Goal: Task Accomplishment & Management: Use online tool/utility

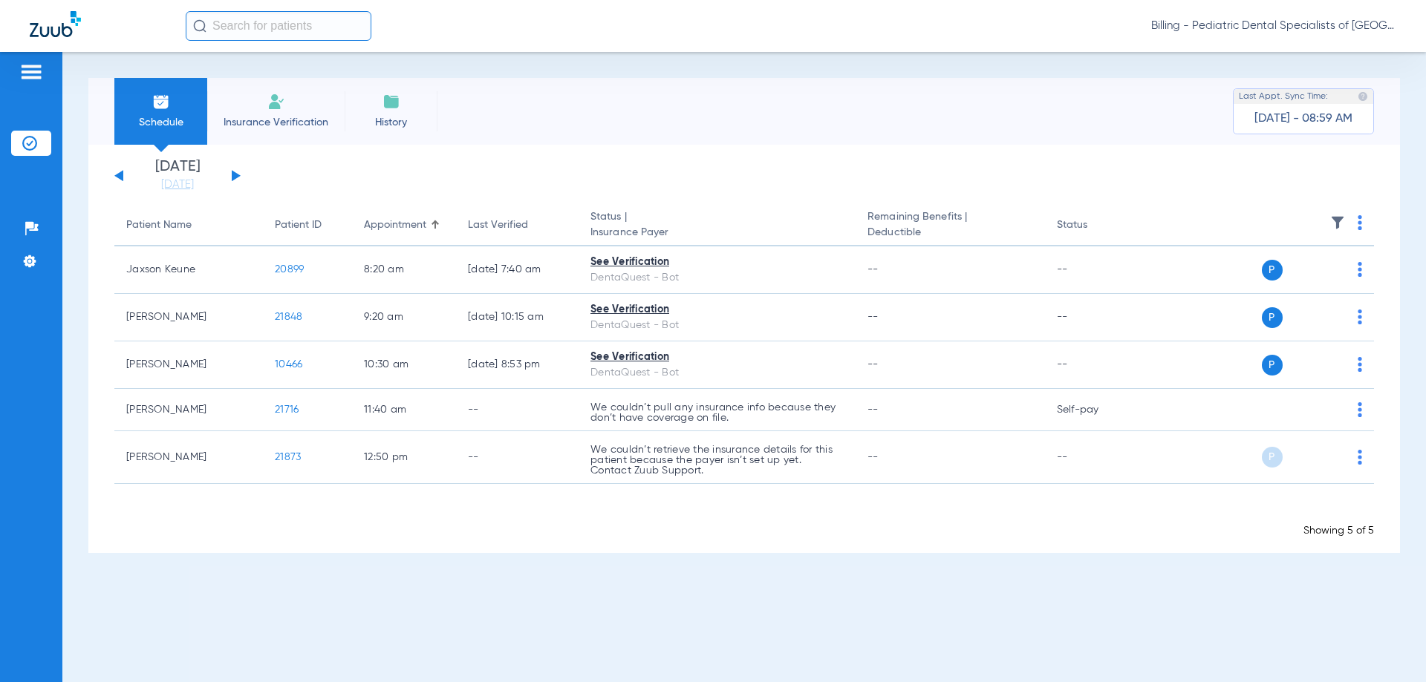
click at [1262, 30] on span "Billing - Pediatric Dental Specialists of [GEOGRAPHIC_DATA]" at bounding box center [1273, 26] width 245 height 15
click at [1308, 53] on span "Account Selection" at bounding box center [1340, 53] width 83 height 10
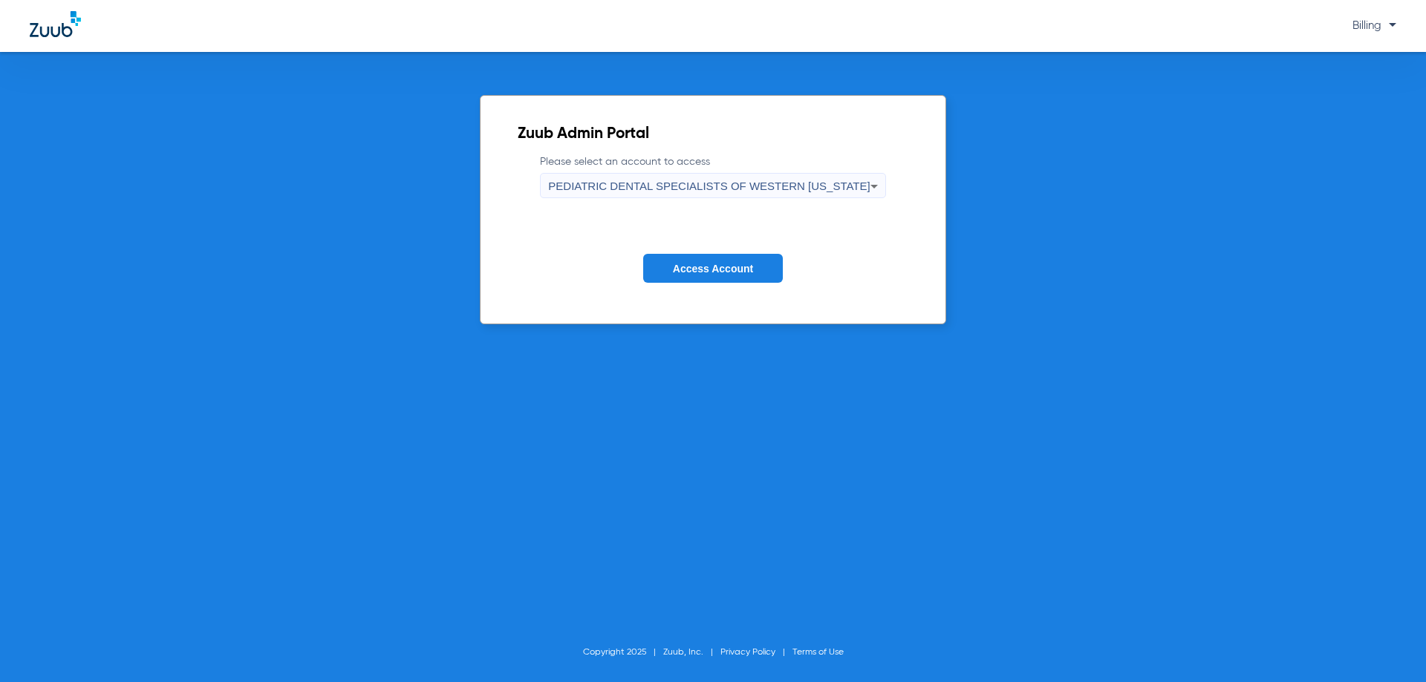
click at [740, 187] on span "PEDIATRIC DENTAL SPECIALISTS OF WESTERN [US_STATE]" at bounding box center [709, 186] width 322 height 13
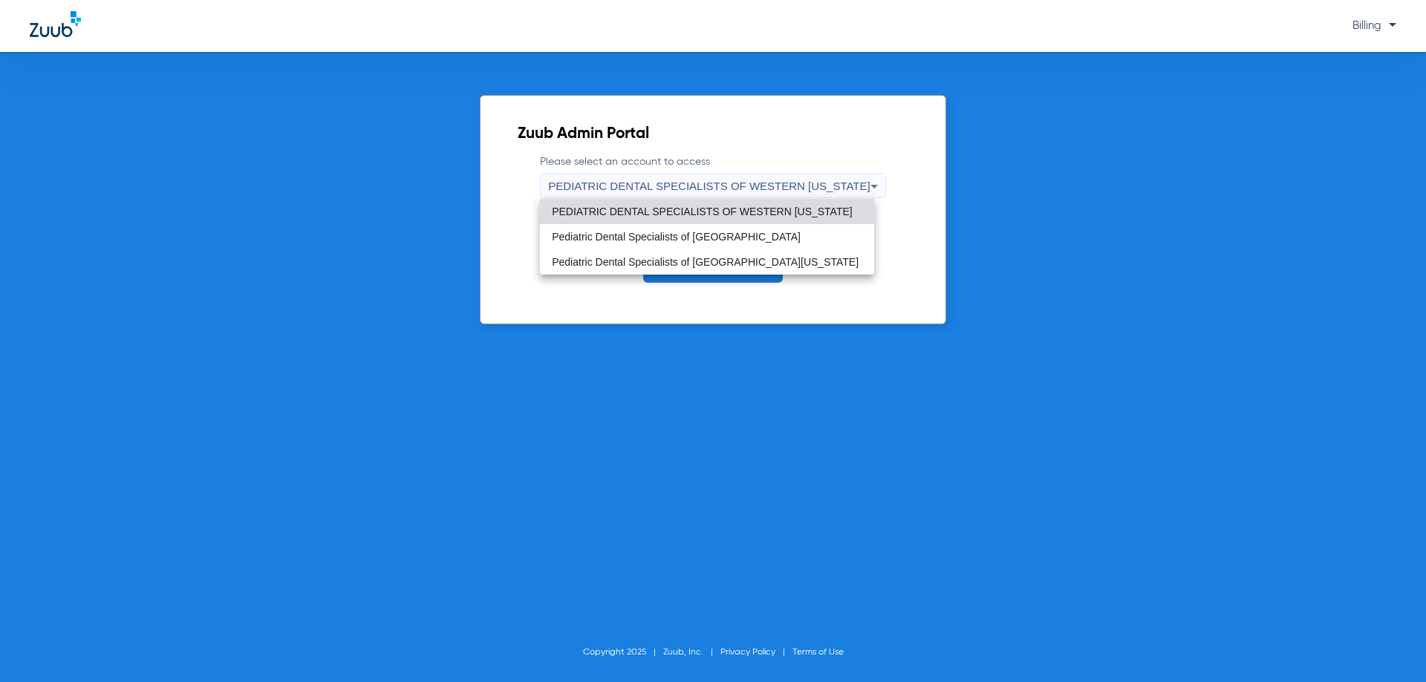
click at [723, 212] on span "PEDIATRIC DENTAL SPECIALISTS OF WESTERN [US_STATE]" at bounding box center [702, 211] width 301 height 10
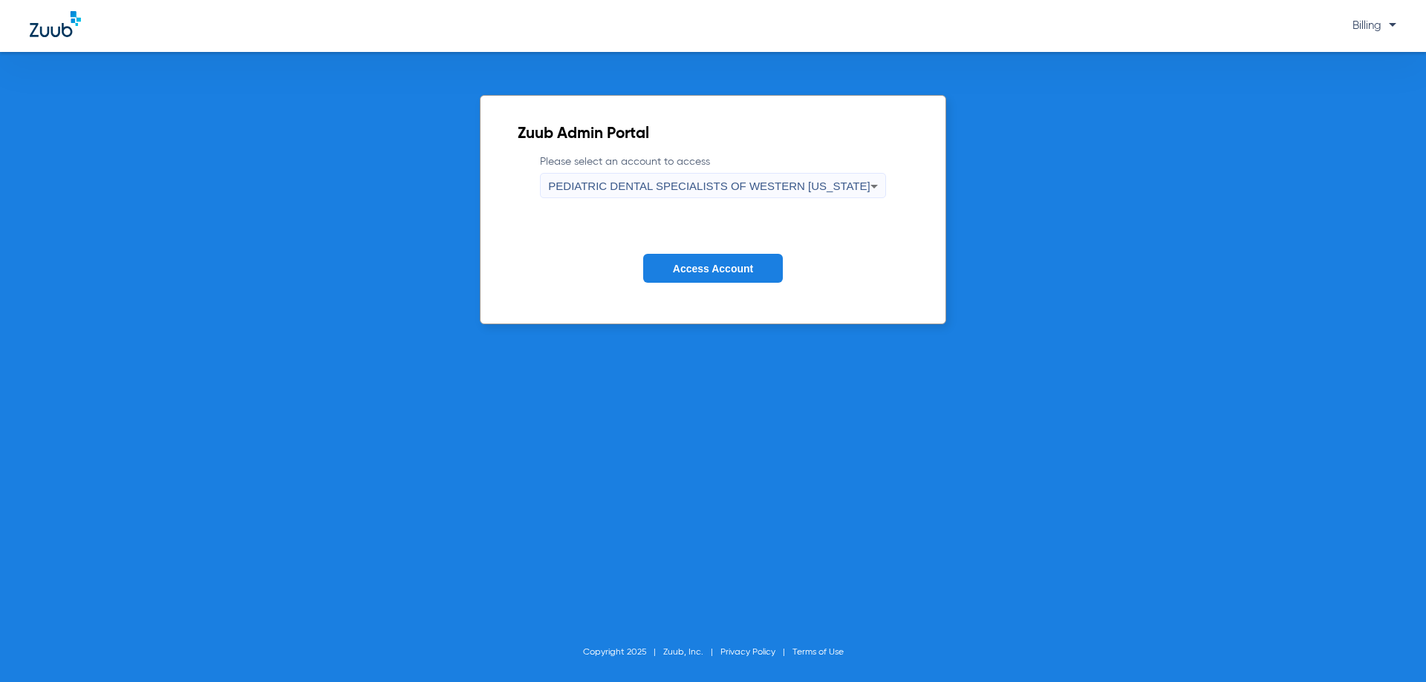
click at [730, 264] on span "Access Account" at bounding box center [713, 269] width 80 height 12
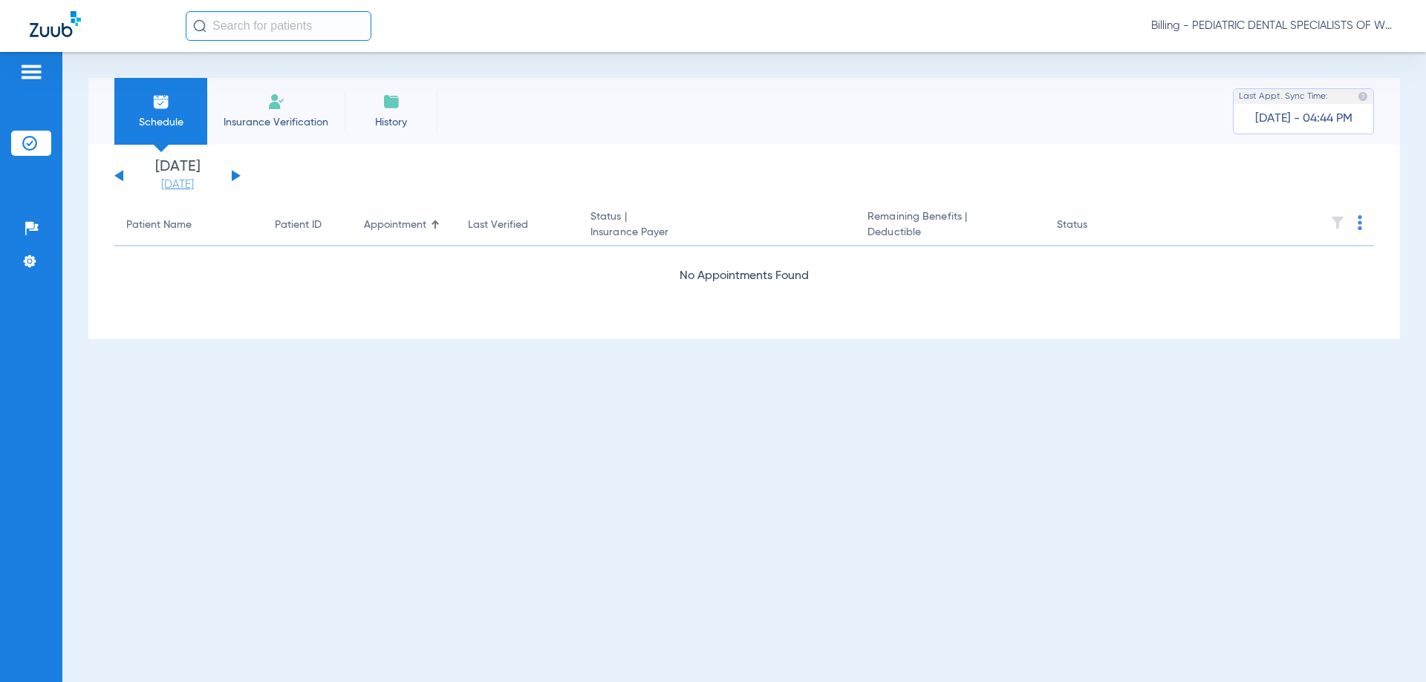
click at [182, 184] on link "[DATE]" at bounding box center [177, 184] width 89 height 15
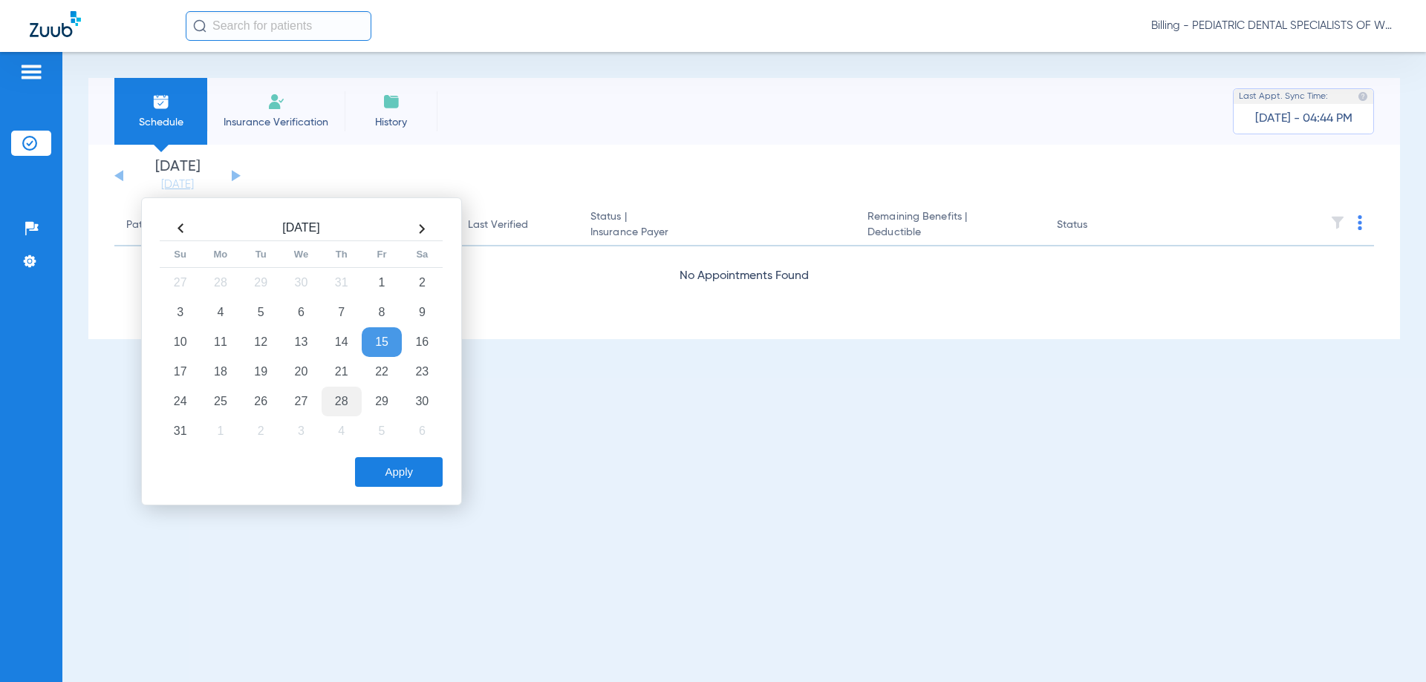
click at [345, 401] on td "28" at bounding box center [342, 402] width 40 height 30
click at [385, 475] on button "Apply" at bounding box center [399, 472] width 88 height 30
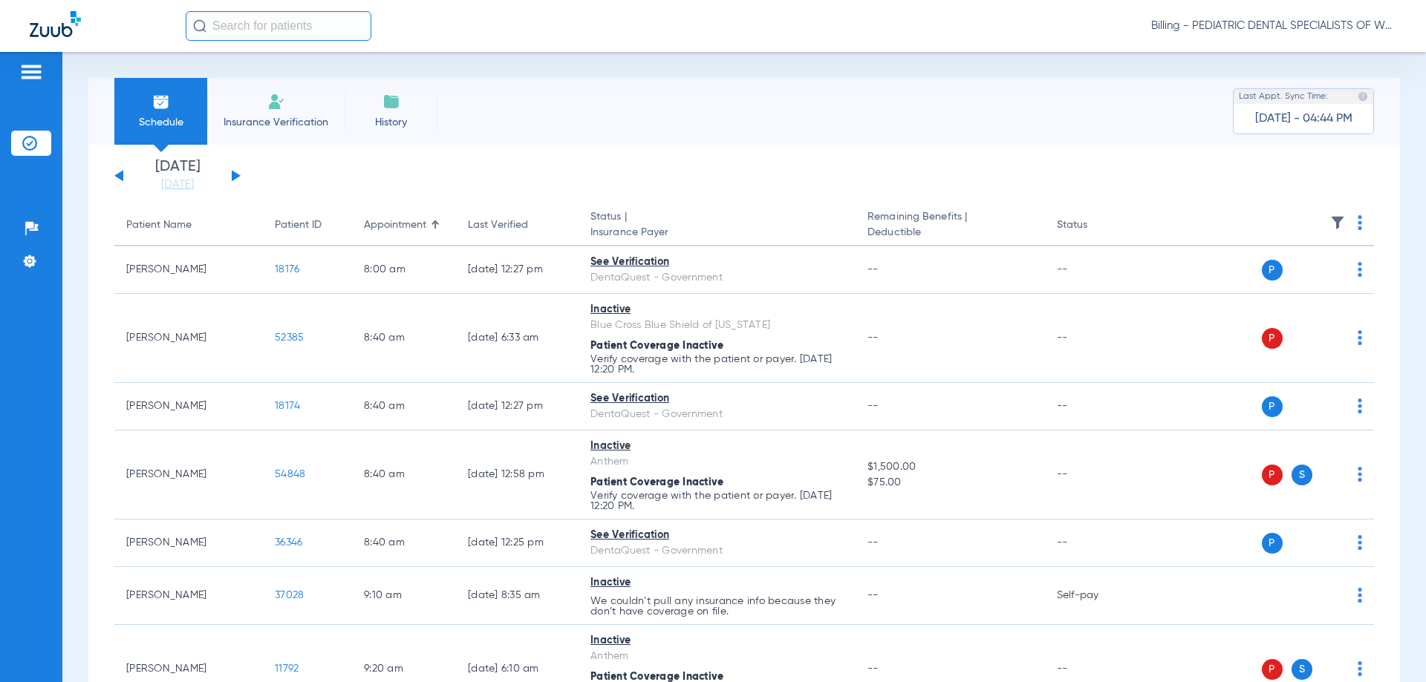
click at [1357, 224] on img at bounding box center [1359, 222] width 4 height 15
click at [1278, 287] on button "Verify All" at bounding box center [1291, 282] width 117 height 30
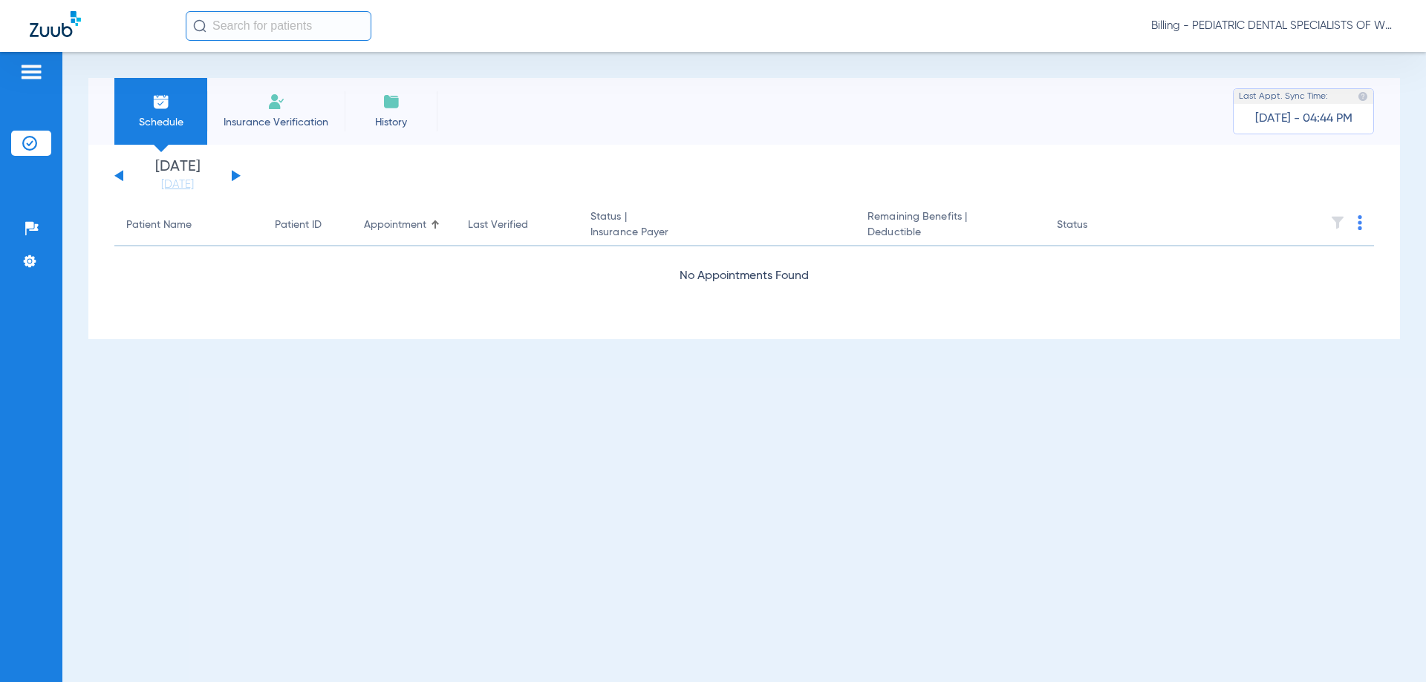
click at [1212, 22] on span "Billing - PEDIATRIC DENTAL SPECIALISTS OF WESTERN [US_STATE]" at bounding box center [1273, 26] width 245 height 15
click at [1334, 48] on span "Account Selection" at bounding box center [1340, 53] width 83 height 10
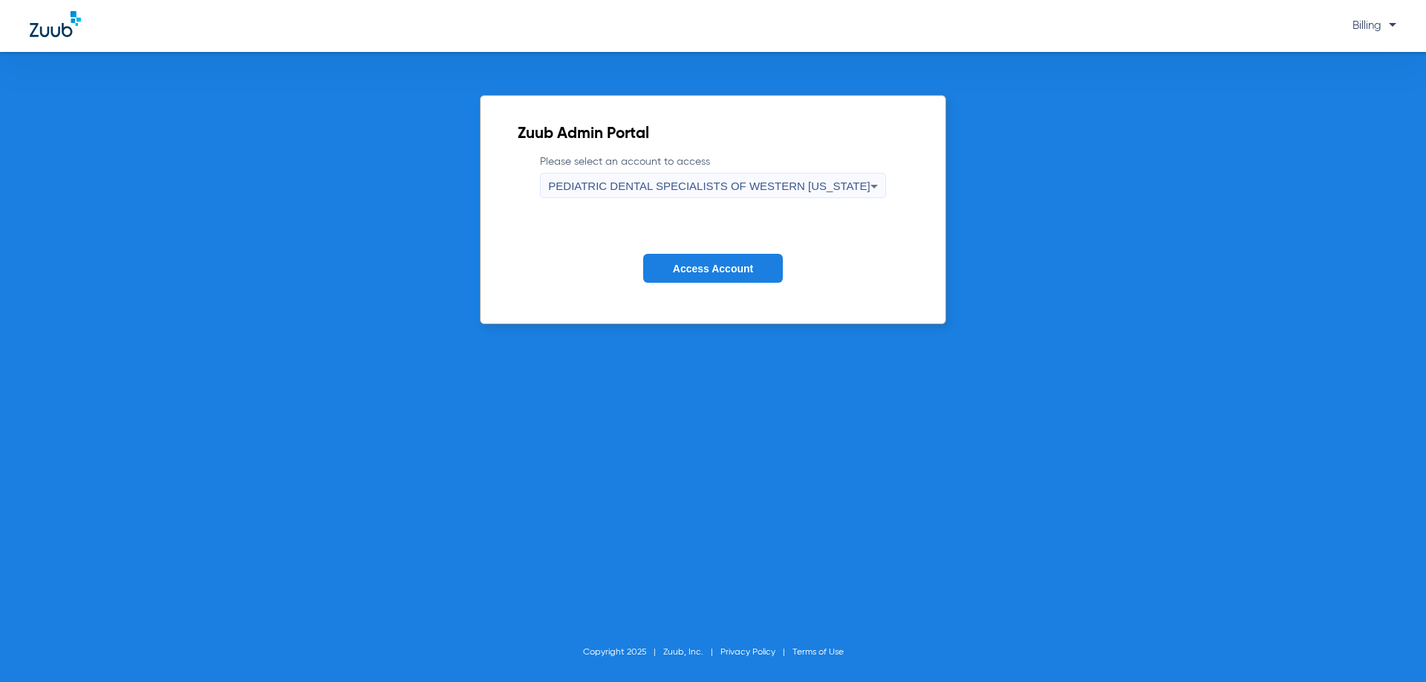
click at [756, 183] on span "PEDIATRIC DENTAL SPECIALISTS OF WESTERN [US_STATE]" at bounding box center [709, 186] width 322 height 13
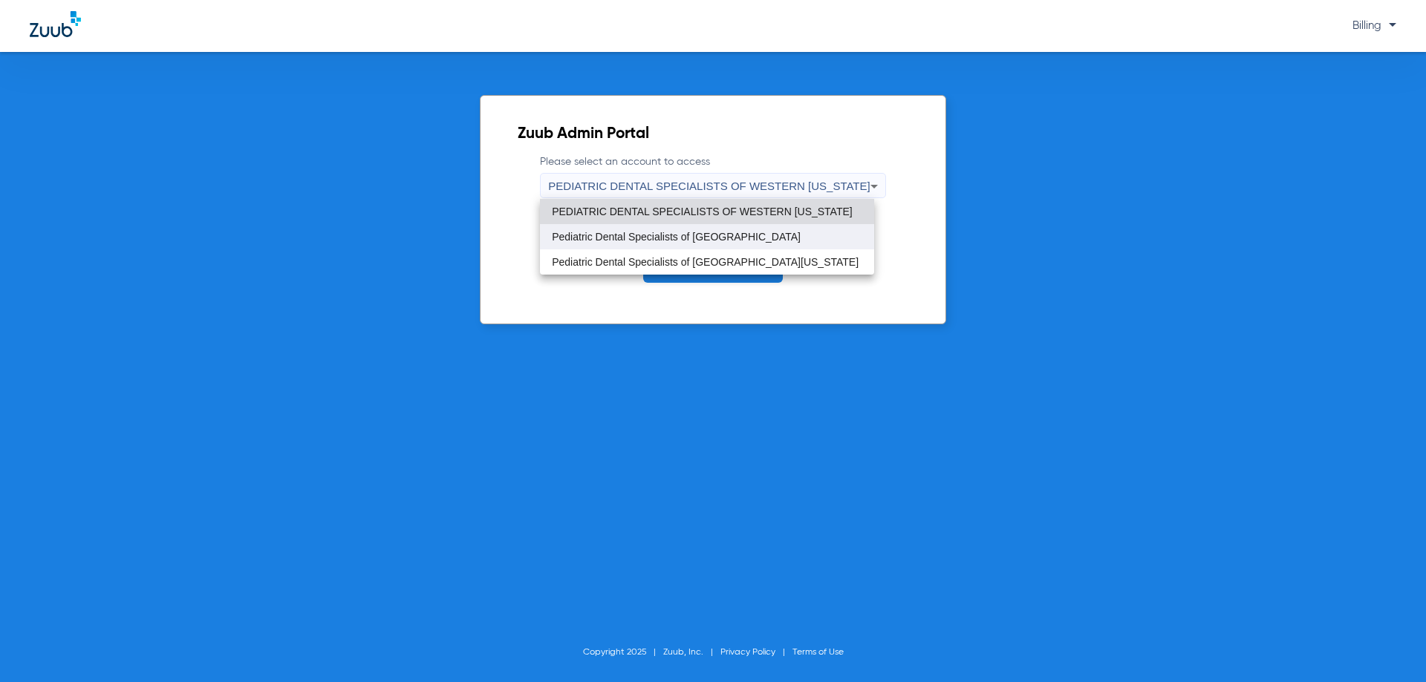
click at [740, 231] on mat-option "Pediatric Dental Specialists of [GEOGRAPHIC_DATA]" at bounding box center [707, 236] width 334 height 25
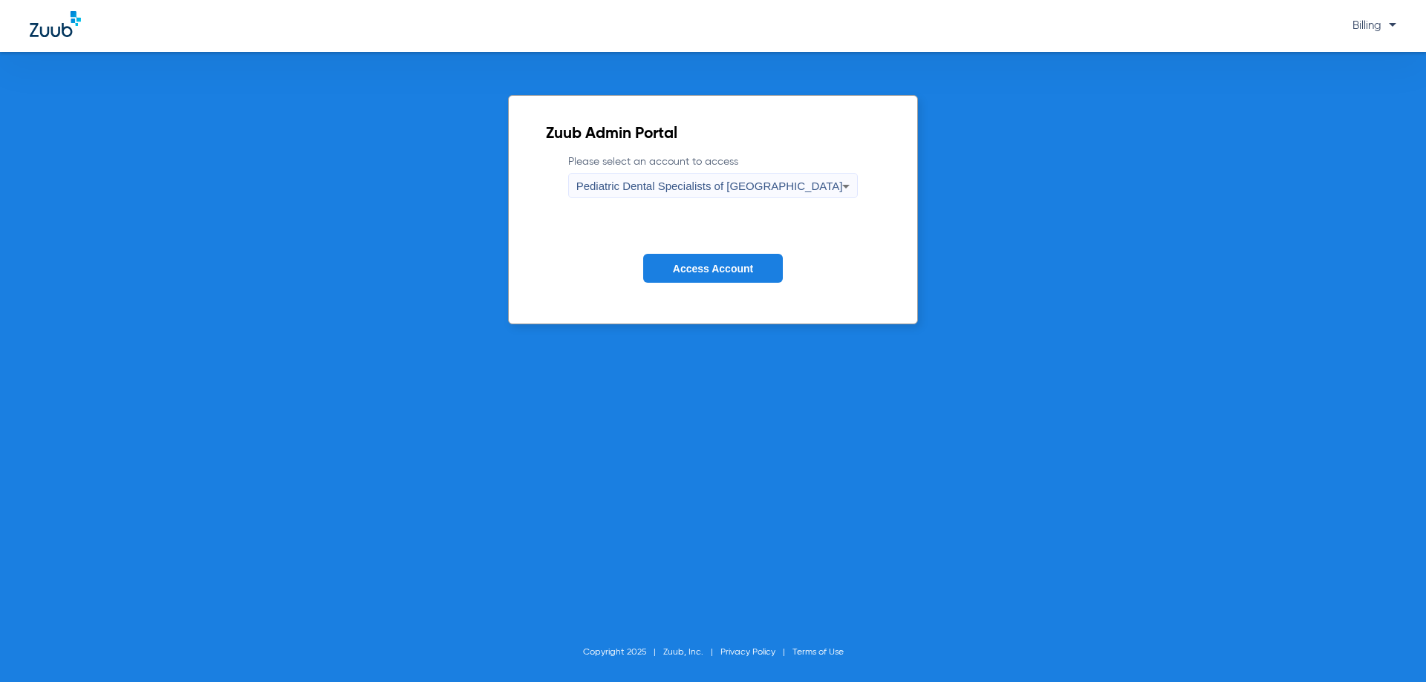
click at [740, 267] on span "Access Account" at bounding box center [713, 269] width 80 height 12
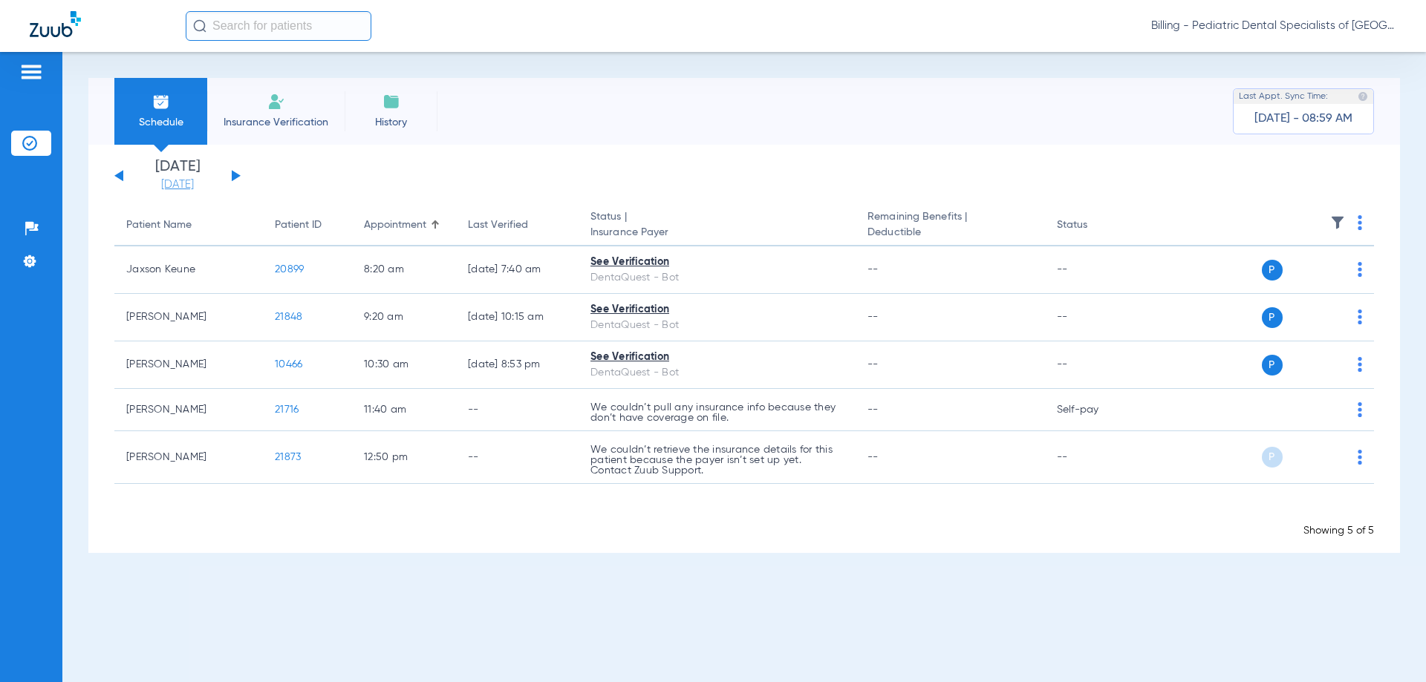
click at [173, 189] on link "[DATE]" at bounding box center [177, 184] width 89 height 15
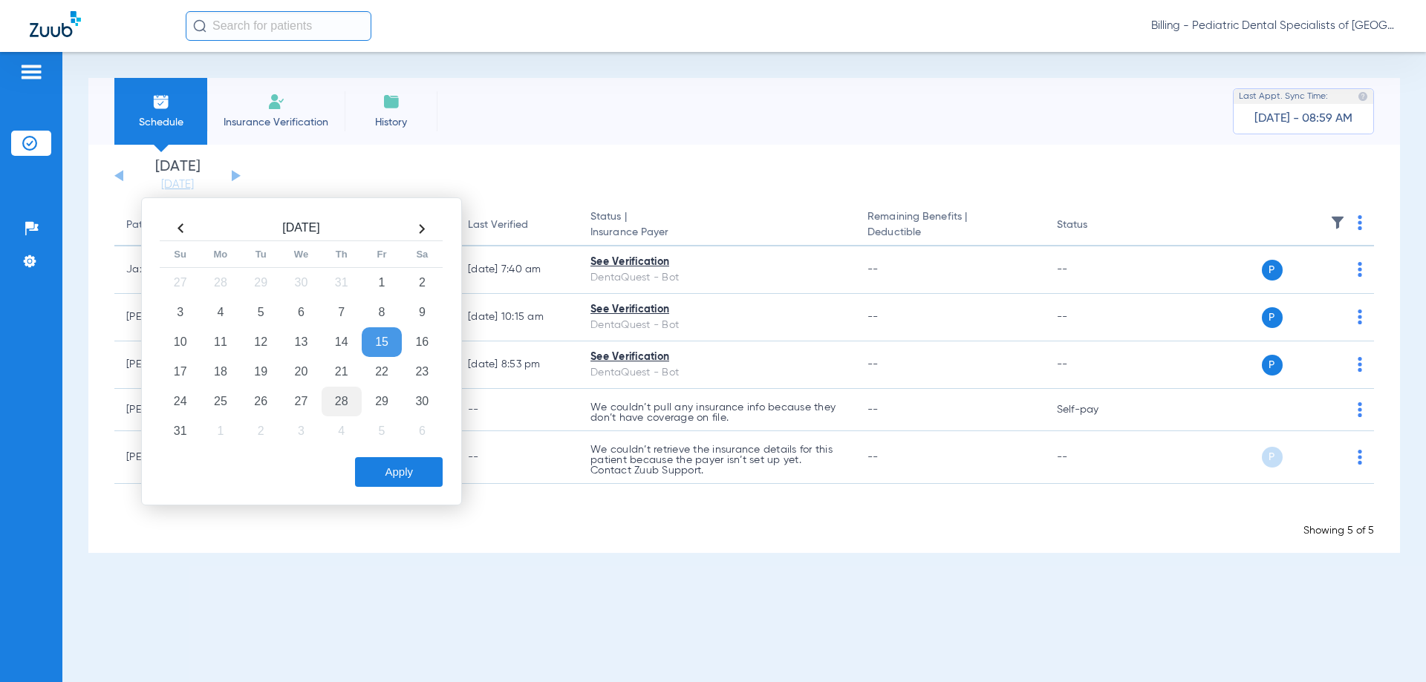
click at [339, 401] on td "28" at bounding box center [342, 402] width 40 height 30
click at [394, 472] on button "Apply" at bounding box center [399, 472] width 88 height 30
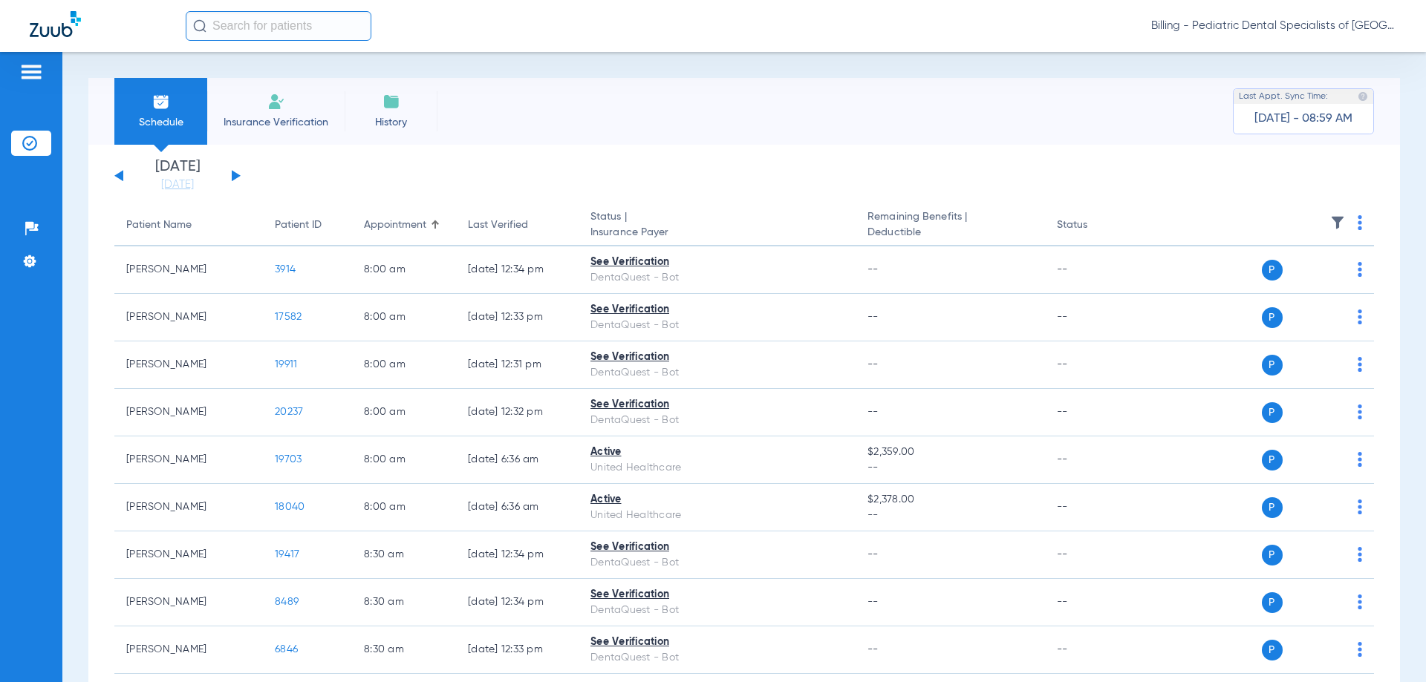
click at [1357, 220] on img at bounding box center [1359, 222] width 4 height 15
click at [1308, 279] on span "Verify All" at bounding box center [1291, 281] width 93 height 10
